Goal: Information Seeking & Learning: Learn about a topic

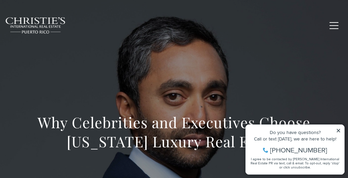
click at [338, 131] on icon at bounding box center [338, 131] width 5 height 5
click at [341, 131] on div "Do you have questions? Call or text [DATE], we are here to help! [PHONE_NUMBER]…" at bounding box center [295, 150] width 98 height 50
click at [339, 131] on icon at bounding box center [338, 131] width 5 height 5
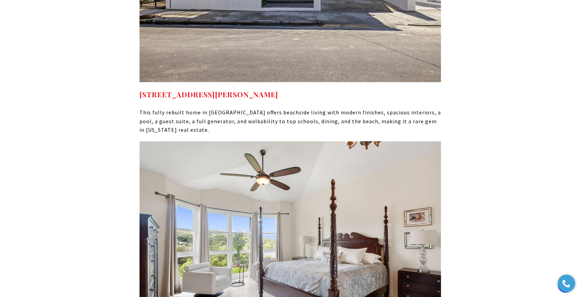
scroll to position [4403, 0]
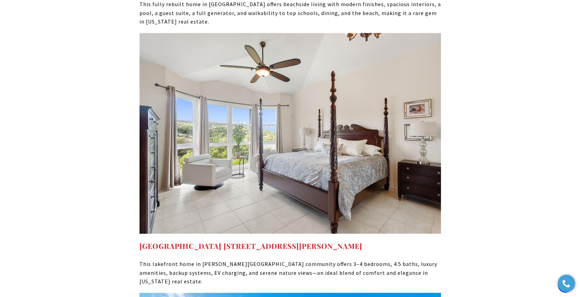
drag, startPoint x: 577, startPoint y: 215, endPoint x: 585, endPoint y: 233, distance: 19.9
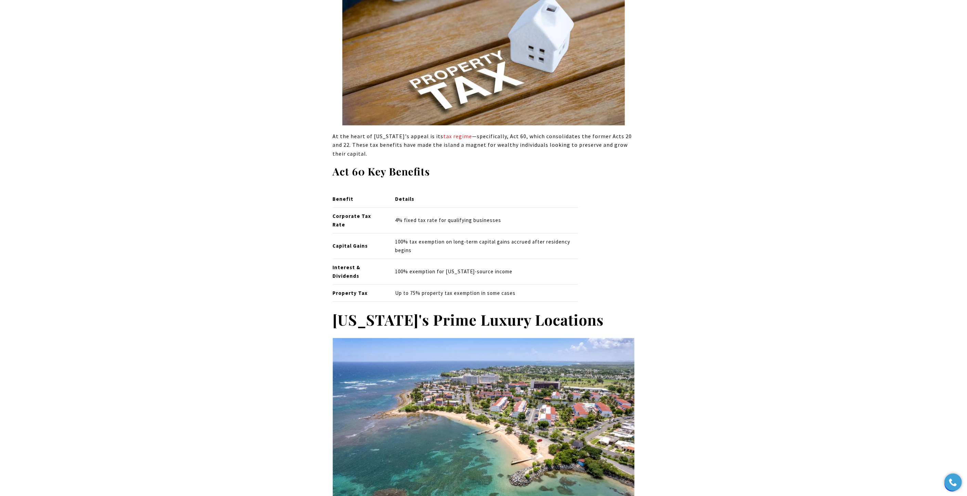
scroll to position [587, 0]
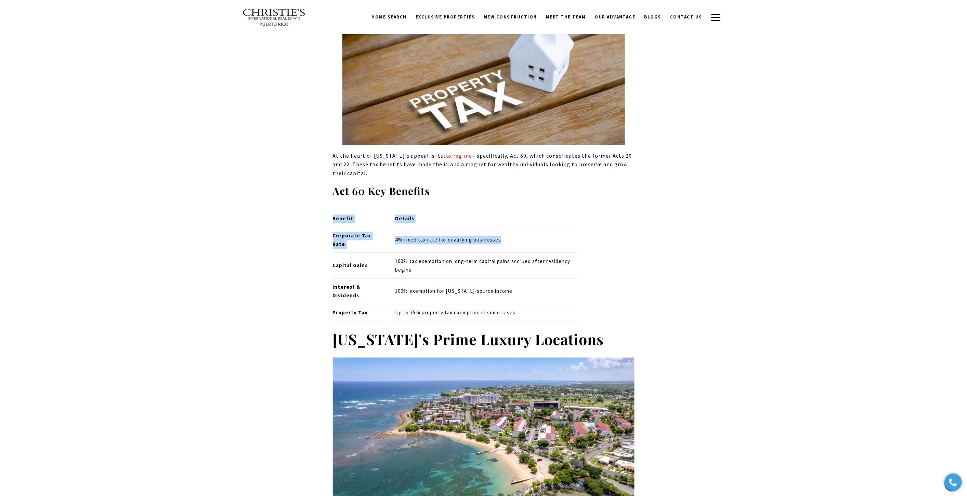
drag, startPoint x: 328, startPoint y: 238, endPoint x: 501, endPoint y: 234, distance: 173.4
drag, startPoint x: 501, startPoint y: 234, endPoint x: 497, endPoint y: 236, distance: 4.6
click at [502, 236] on p "4% fixed tax rate for qualifying businesses" at bounding box center [486, 240] width 183 height 9
click at [483, 241] on td "4% fixed tax rate for qualifying businesses" at bounding box center [483, 240] width 188 height 26
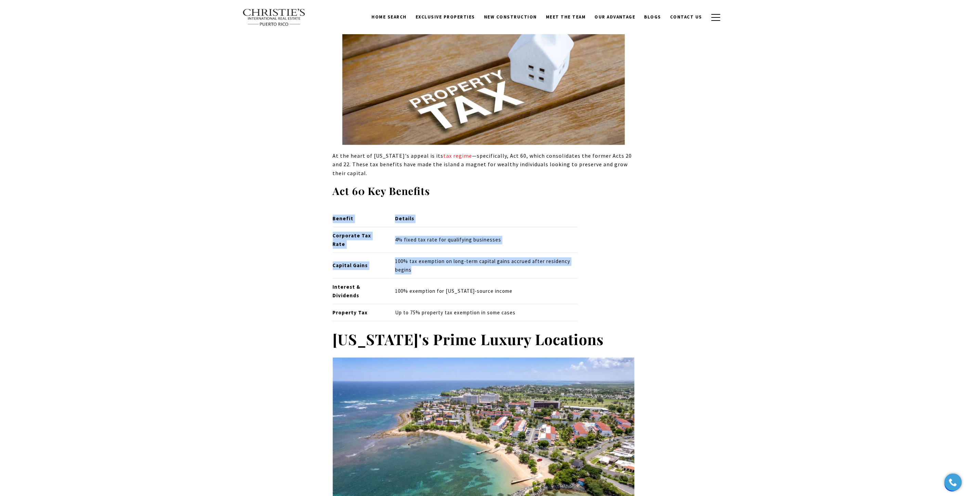
drag, startPoint x: 372, startPoint y: 255, endPoint x: 549, endPoint y: 259, distance: 177.9
click at [549, 259] on p "100% tax exemption on long-term capital gains accrued after residency begins" at bounding box center [486, 265] width 183 height 17
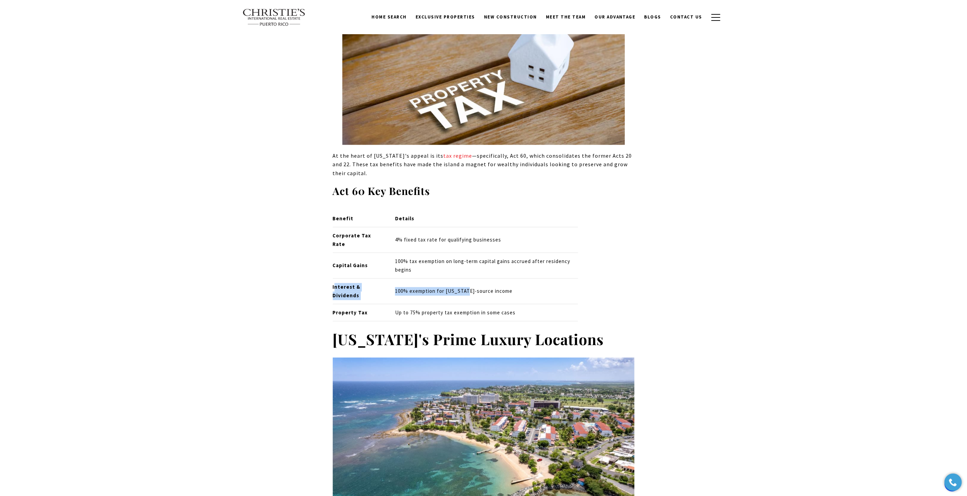
drag, startPoint x: 334, startPoint y: 278, endPoint x: 467, endPoint y: 284, distance: 132.5
click at [467, 284] on tr "Interest & Dividends 100% exemption for [US_STATE]-source income" at bounding box center [456, 292] width 246 height 26
click at [467, 287] on p "100% exemption for [US_STATE]-source income" at bounding box center [486, 291] width 183 height 9
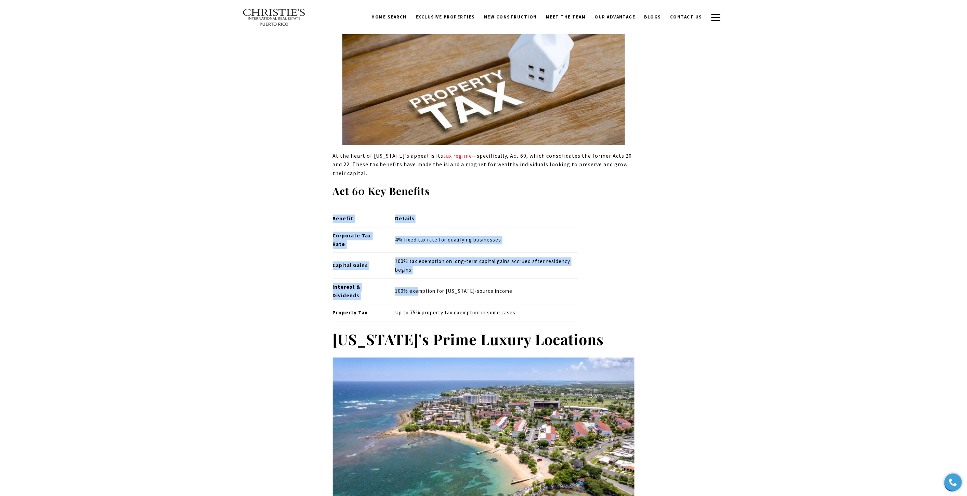
drag, startPoint x: 329, startPoint y: 276, endPoint x: 418, endPoint y: 277, distance: 88.6
click at [418, 279] on td "100% exemption for [US_STATE]-source income" at bounding box center [483, 292] width 188 height 26
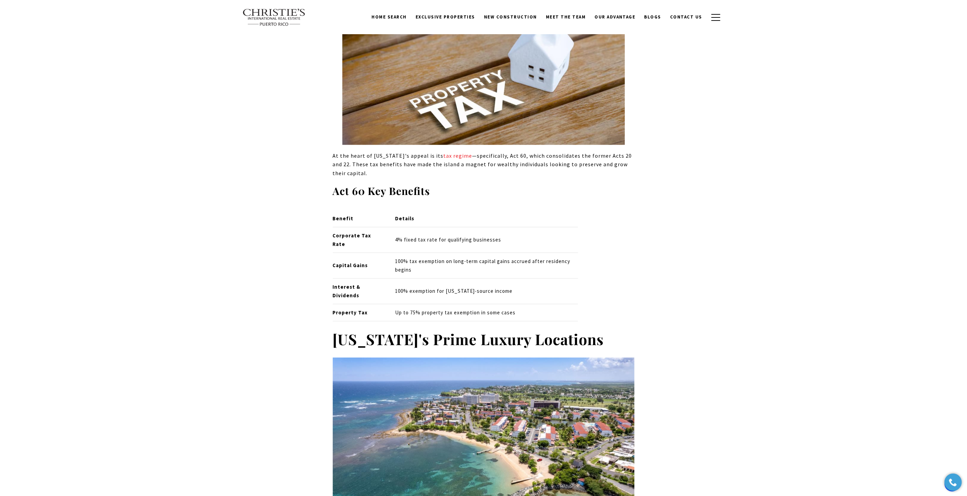
click at [373, 283] on p "Interest & Dividends" at bounding box center [358, 291] width 51 height 17
drag, startPoint x: 349, startPoint y: 281, endPoint x: 452, endPoint y: 279, distance: 102.6
click at [452, 279] on tr "Interest & Dividends 100% exemption for [US_STATE]-source income" at bounding box center [456, 292] width 246 height 26
click at [452, 287] on p "100% exemption for [US_STATE]-source income" at bounding box center [486, 291] width 183 height 9
click at [446, 287] on p "100% exemption for [US_STATE]-source income" at bounding box center [486, 291] width 183 height 9
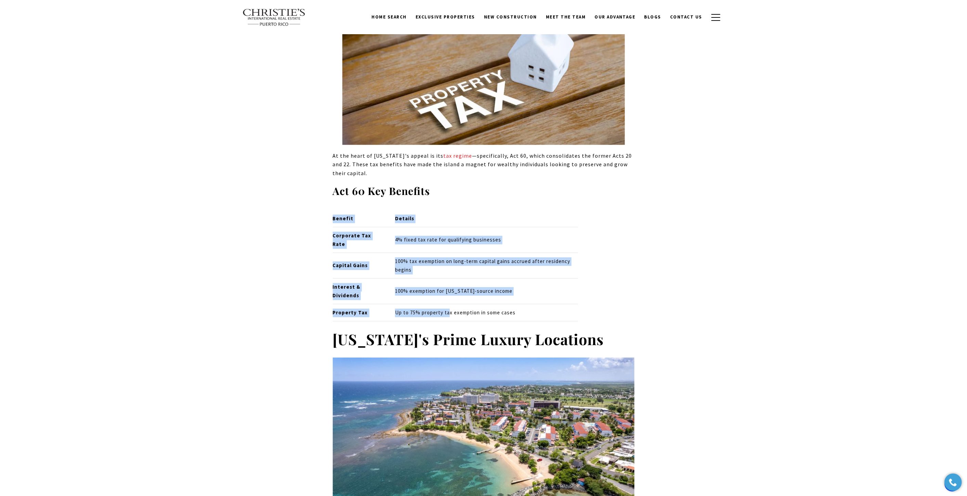
drag, startPoint x: 328, startPoint y: 303, endPoint x: 450, endPoint y: 303, distance: 122.1
click at [450, 309] on p "Up to 75% property tax exemption in some cases" at bounding box center [486, 313] width 183 height 9
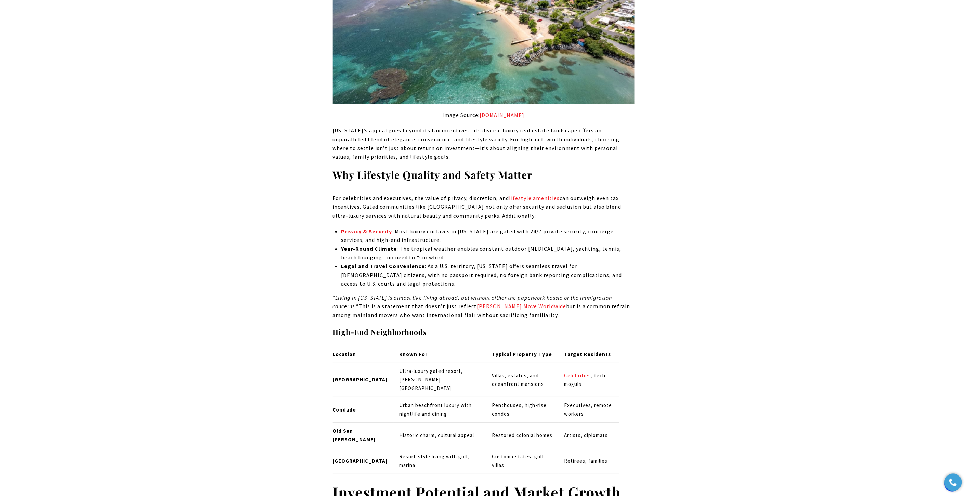
scroll to position [1043, 0]
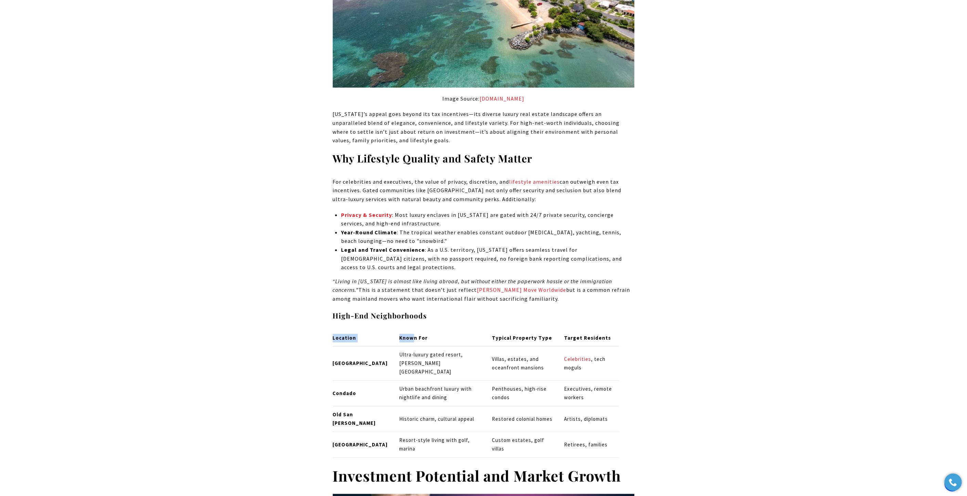
drag, startPoint x: 336, startPoint y: 320, endPoint x: 396, endPoint y: 323, distance: 59.9
click at [399, 334] on strong "Known For" at bounding box center [413, 337] width 28 height 6
drag, startPoint x: 348, startPoint y: 341, endPoint x: 369, endPoint y: 341, distance: 20.5
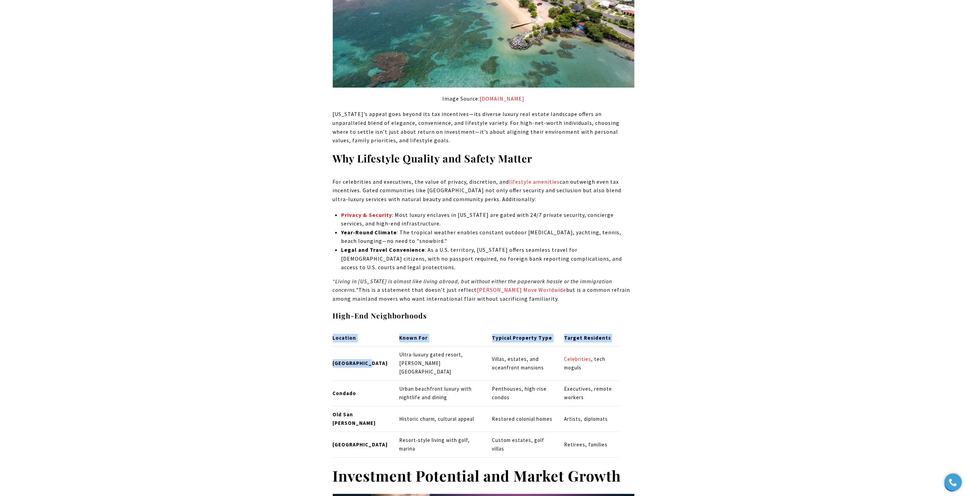
click at [369, 359] on p "[GEOGRAPHIC_DATA]" at bounding box center [360, 363] width 55 height 9
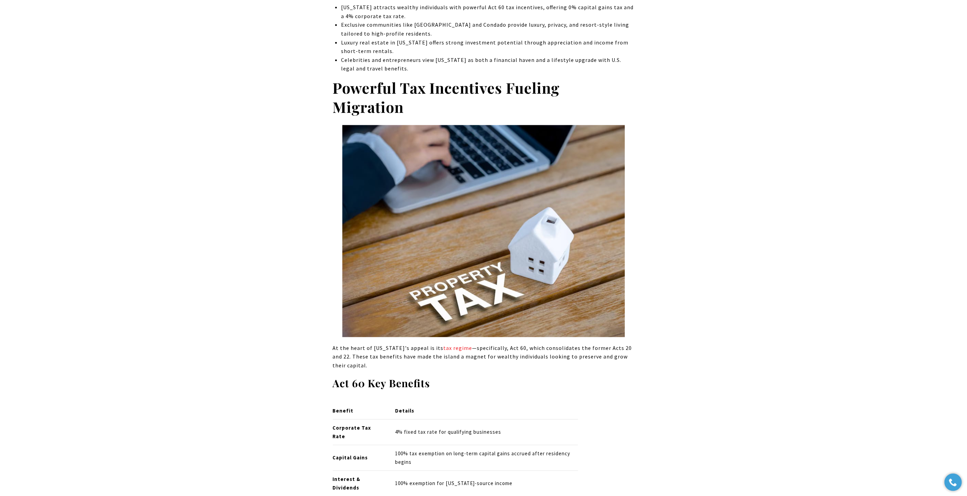
scroll to position [508, 0]
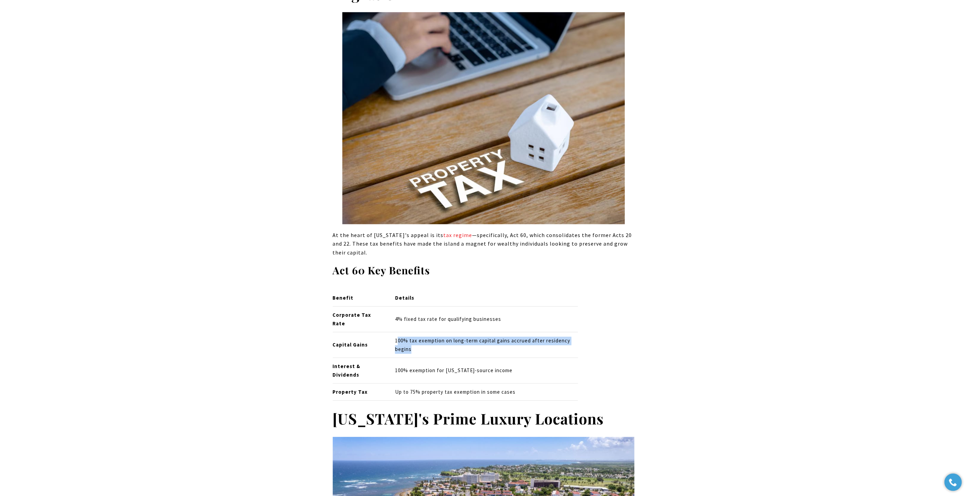
drag, startPoint x: 397, startPoint y: 332, endPoint x: 433, endPoint y: 338, distance: 36.8
click at [433, 338] on p "100% tax exemption on long-term capital gains accrued after residency begins" at bounding box center [486, 345] width 183 height 17
drag, startPoint x: 525, startPoint y: 333, endPoint x: 576, endPoint y: 334, distance: 51.0
click at [576, 337] on p "100% tax exemption on long-term capital gains accrued after residency begins" at bounding box center [486, 345] width 183 height 17
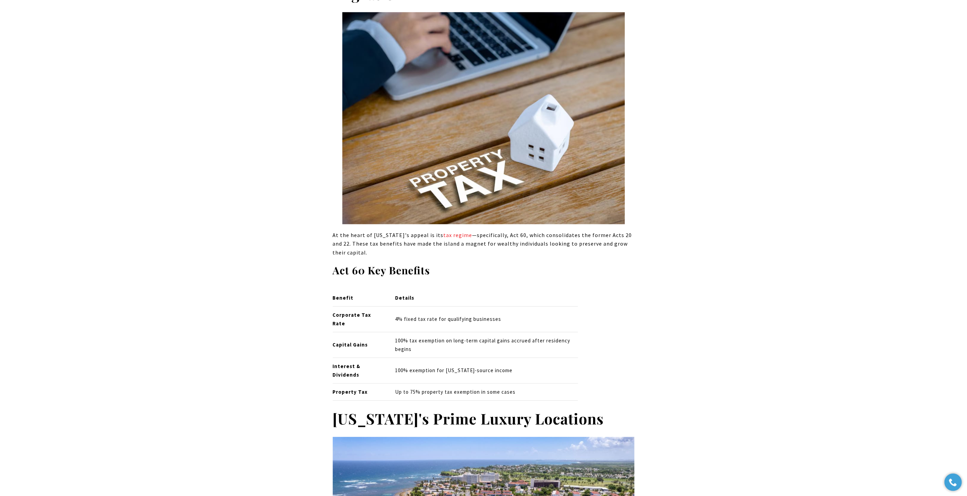
click at [560, 346] on td "100% tax exemption on long-term capital gains accrued after residency begins" at bounding box center [483, 345] width 188 height 26
drag, startPoint x: 538, startPoint y: 333, endPoint x: 565, endPoint y: 333, distance: 27.0
click at [565, 337] on p "100% tax exemption on long-term capital gains accrued after residency begins" at bounding box center [486, 345] width 183 height 17
drag, startPoint x: 332, startPoint y: 358, endPoint x: 364, endPoint y: 363, distance: 31.9
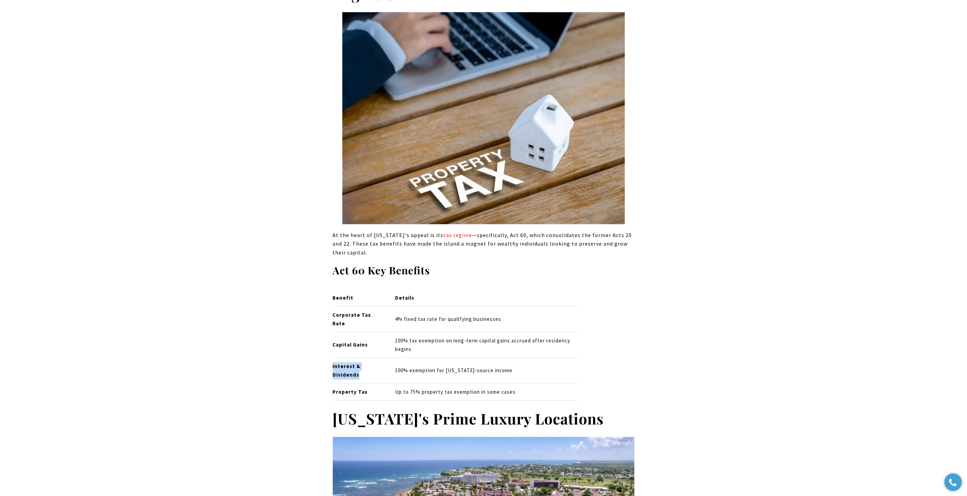
click at [364, 363] on p "Interest & Dividends" at bounding box center [358, 370] width 51 height 17
drag, startPoint x: 364, startPoint y: 363, endPoint x: 379, endPoint y: 365, distance: 15.1
click at [364, 363] on p "Interest & Dividends" at bounding box center [358, 370] width 51 height 17
click at [393, 366] on td "100% exemption for [US_STATE]-source income" at bounding box center [483, 371] width 188 height 26
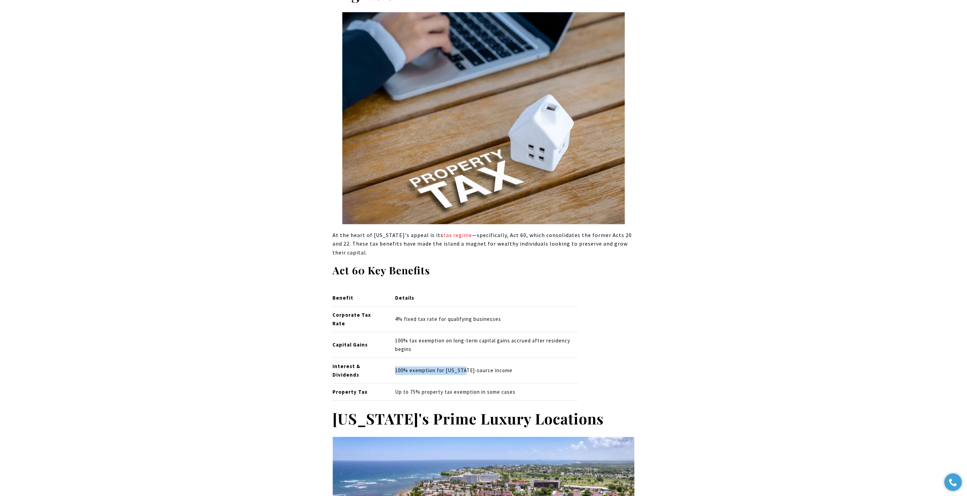
drag, startPoint x: 393, startPoint y: 362, endPoint x: 463, endPoint y: 363, distance: 70.1
click at [463, 363] on td "100% exemption for [US_STATE]-source income" at bounding box center [483, 371] width 188 height 26
click at [479, 367] on p "100% exemption for [US_STATE]-source income" at bounding box center [486, 371] width 183 height 9
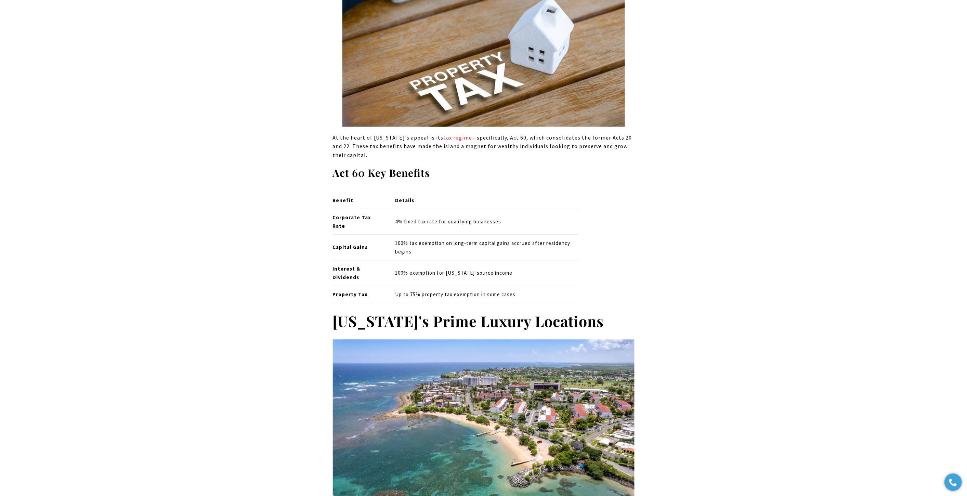
scroll to position [622, 0]
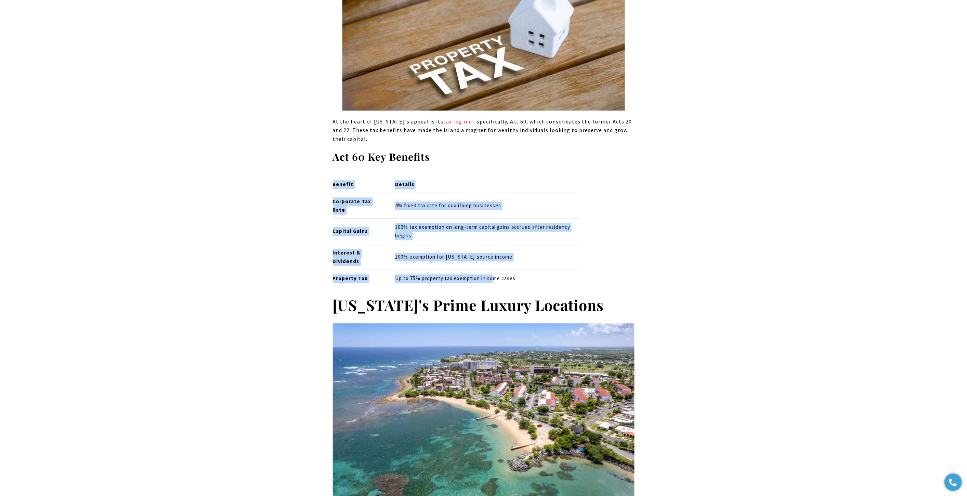
drag, startPoint x: 327, startPoint y: 270, endPoint x: 493, endPoint y: 269, distance: 165.8
click at [493, 274] on p "Up to 75% property tax exemption in some cases" at bounding box center [486, 278] width 183 height 9
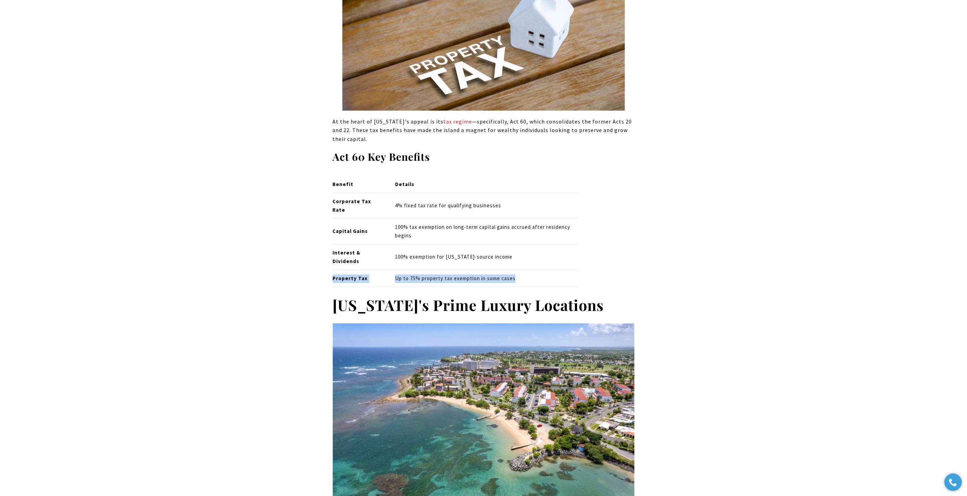
drag, startPoint x: 520, startPoint y: 269, endPoint x: 334, endPoint y: 268, distance: 186.4
click at [334, 270] on tr "Property Tax Up to 75% property tax exemption in some cases" at bounding box center [456, 278] width 246 height 17
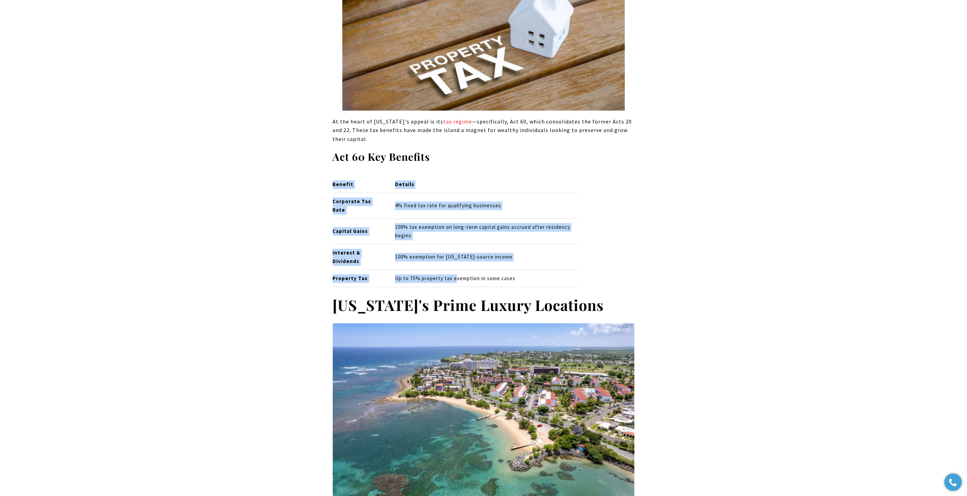
drag, startPoint x: 329, startPoint y: 272, endPoint x: 459, endPoint y: 268, distance: 129.6
click at [459, 274] on p "Up to 75% property tax exemption in some cases" at bounding box center [486, 278] width 183 height 9
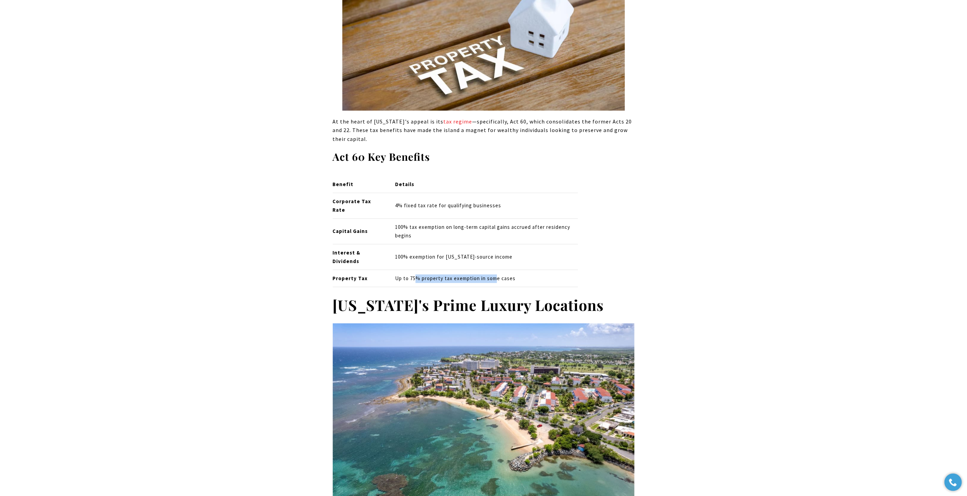
drag, startPoint x: 428, startPoint y: 267, endPoint x: 494, endPoint y: 269, distance: 66.7
click at [494, 274] on p "Up to 75% property tax exemption in some cases" at bounding box center [486, 278] width 183 height 9
drag, startPoint x: 411, startPoint y: 270, endPoint x: 532, endPoint y: 268, distance: 121.7
click at [532, 274] on p "Up to 75% property tax exemption in some cases" at bounding box center [486, 278] width 183 height 9
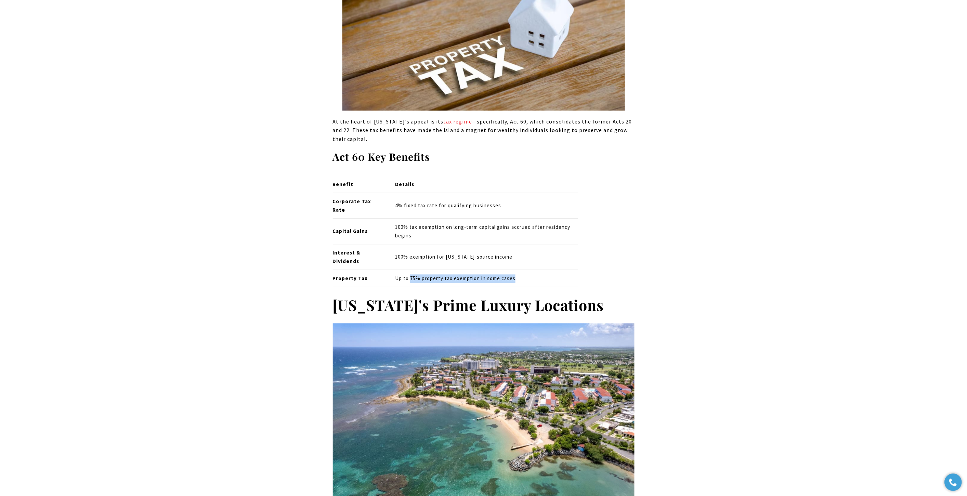
click at [422, 274] on p "Up to 75% property tax exemption in some cases" at bounding box center [486, 278] width 183 height 9
drag, startPoint x: 410, startPoint y: 269, endPoint x: 524, endPoint y: 266, distance: 114.6
click at [524, 274] on p "Up to 75% property tax exemption in some cases" at bounding box center [486, 278] width 183 height 9
drag, startPoint x: 392, startPoint y: 202, endPoint x: 512, endPoint y: 199, distance: 120.1
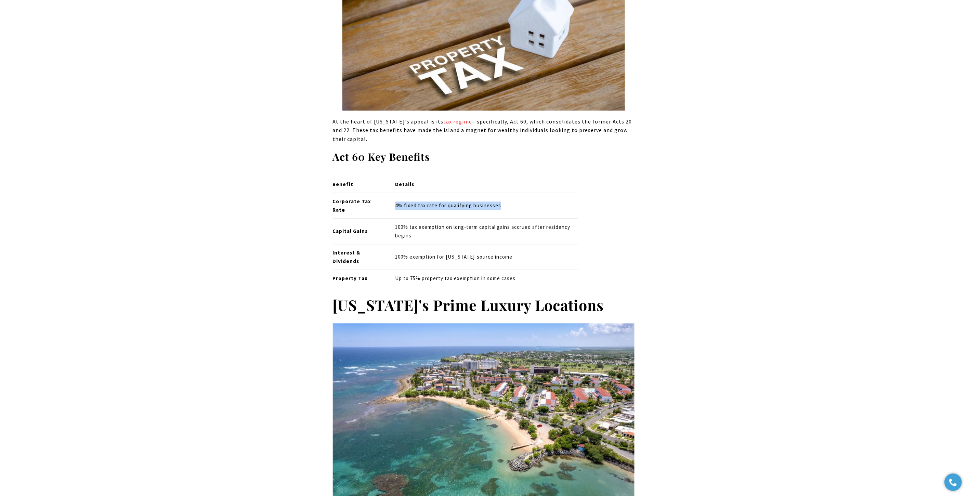
click at [512, 199] on td "4% fixed tax rate for qualifying businesses" at bounding box center [483, 206] width 188 height 26
click at [509, 201] on p "4% fixed tax rate for qualifying businesses" at bounding box center [486, 205] width 183 height 9
click at [506, 201] on p "4% fixed tax rate for qualifying businesses" at bounding box center [486, 205] width 183 height 9
click at [493, 202] on p "4% fixed tax rate for qualifying businesses" at bounding box center [486, 205] width 183 height 9
drag, startPoint x: 333, startPoint y: 203, endPoint x: 508, endPoint y: 196, distance: 175.2
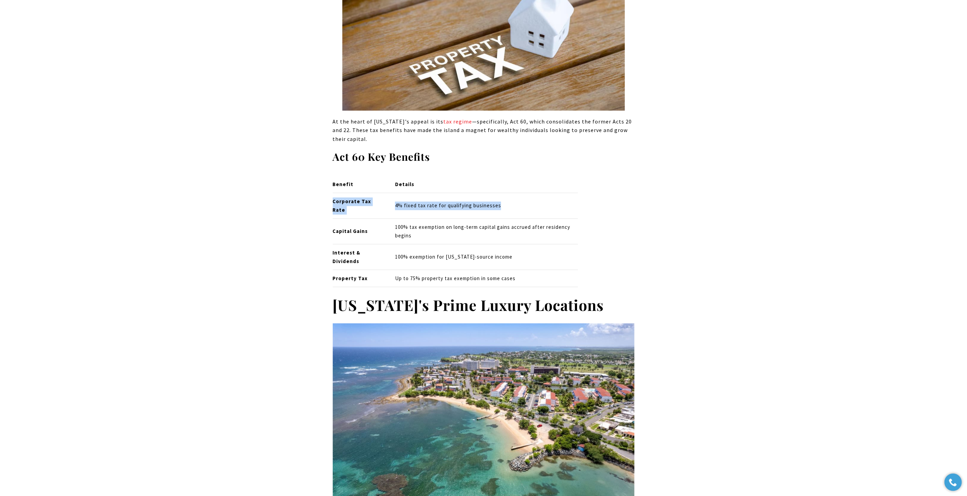
click at [508, 196] on tr "Corporate Tax Rate 4% fixed tax rate for qualifying businesses" at bounding box center [456, 206] width 246 height 26
click at [508, 196] on td "4% fixed tax rate for qualifying businesses" at bounding box center [483, 206] width 188 height 26
